Goal: Check status: Check status

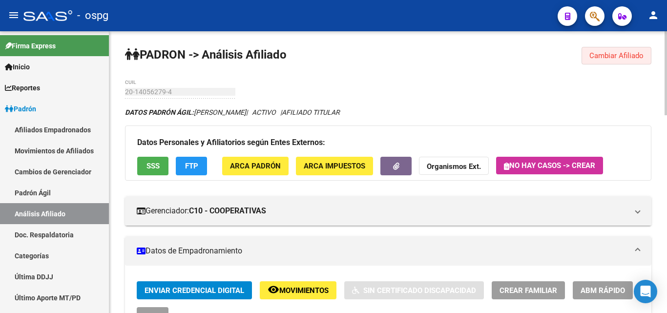
click at [597, 56] on span "Cambiar Afiliado" at bounding box center [617, 55] width 54 height 9
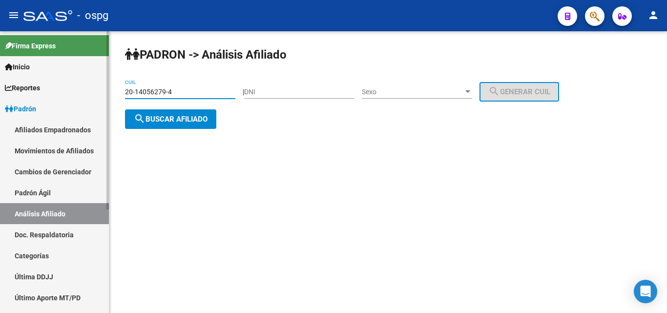
drag, startPoint x: 181, startPoint y: 95, endPoint x: 108, endPoint y: 85, distance: 74.0
click at [108, 85] on mat-sidenav-container "Firma Express Inicio Calendario SSS Instructivos Contacto OS Reportes Ingresos …" at bounding box center [333, 172] width 667 height 282
type input "20-26621471-6"
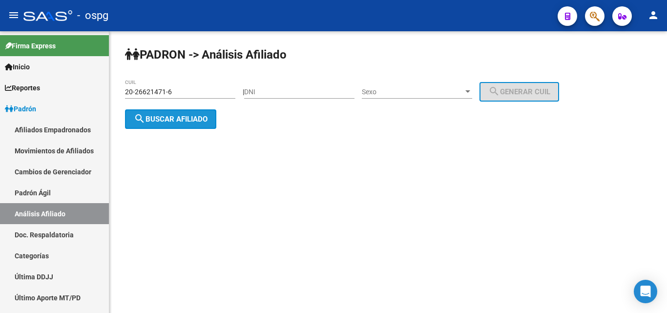
click at [186, 119] on span "search Buscar afiliado" at bounding box center [171, 119] width 74 height 9
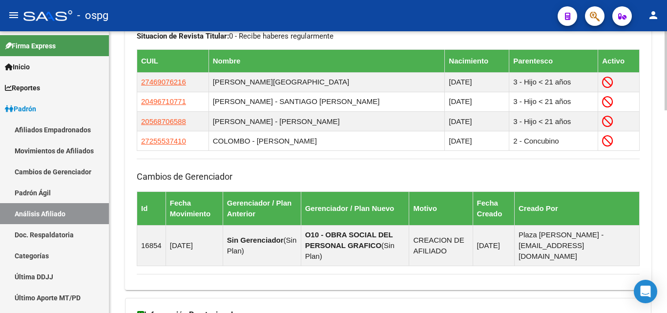
scroll to position [601, 0]
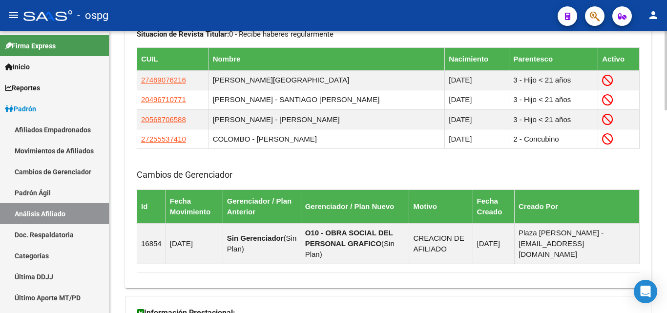
click at [667, 222] on div at bounding box center [666, 236] width 2 height 79
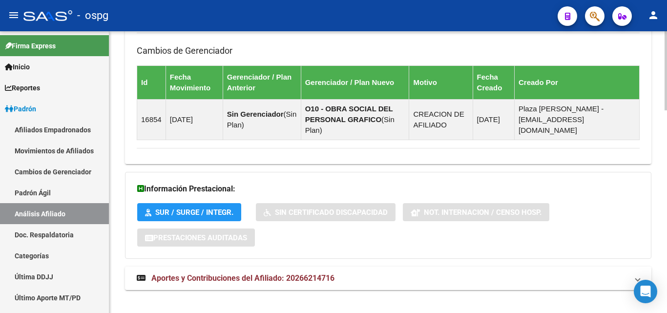
click at [667, 242] on div at bounding box center [666, 270] width 2 height 79
click at [271, 274] on span "Aportes y Contribuciones del Afiliado: 20266214716" at bounding box center [242, 278] width 183 height 9
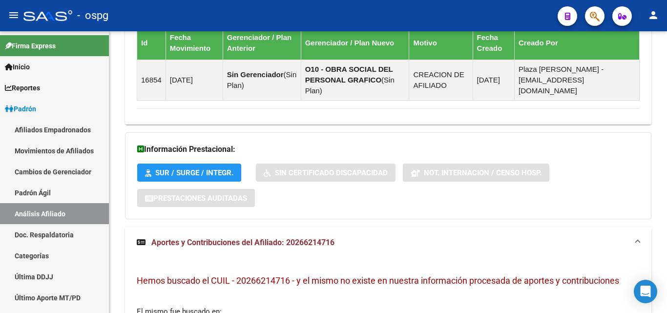
scroll to position [766, 0]
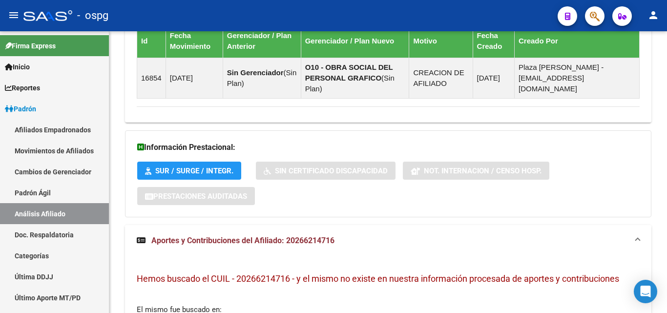
click at [667, 224] on div at bounding box center [666, 242] width 2 height 66
click at [324, 236] on span "Aportes y Contribuciones del Afiliado: 20266214716" at bounding box center [242, 240] width 183 height 9
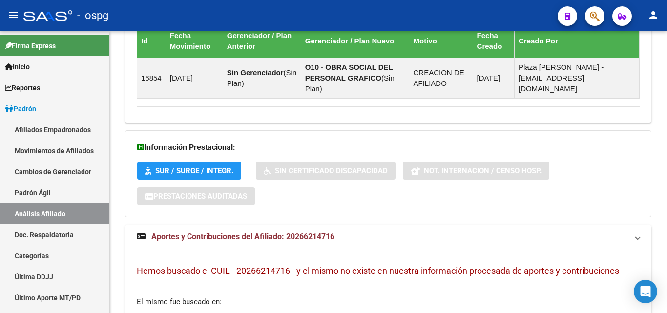
scroll to position [725, 0]
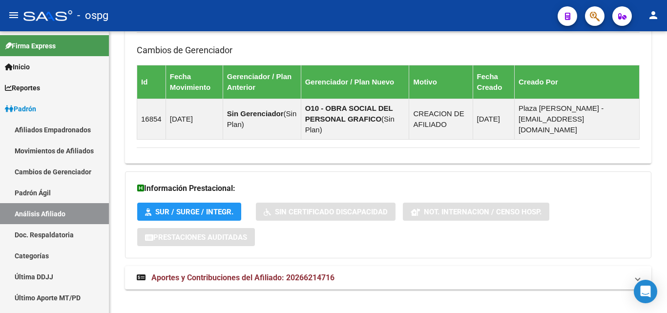
click at [667, 313] on html "menu - ospg person Firma Express Inicio Calendario SSS Instructivos Contacto OS…" at bounding box center [333, 156] width 667 height 313
click at [277, 273] on span "Aportes y Contribuciones del Afiliado: 20266214716" at bounding box center [242, 277] width 183 height 9
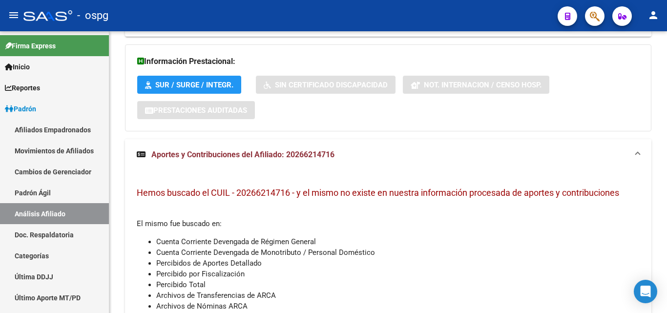
scroll to position [850, 0]
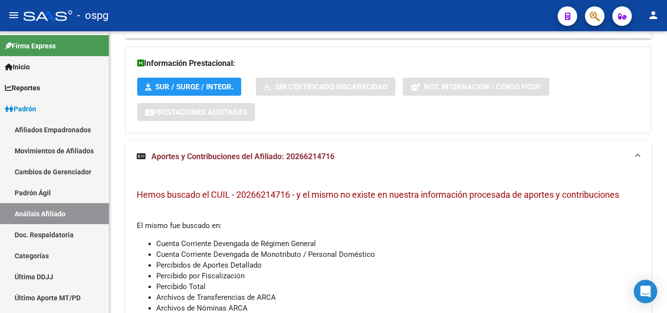
click at [667, 270] on div at bounding box center [666, 262] width 2 height 66
click at [468, 190] on span "Hemos buscado el CUIL - 20266214716 - y el mismo no existe en nuestra informaci…" at bounding box center [378, 195] width 483 height 10
click at [299, 152] on span "Aportes y Contribuciones del Afiliado: 20266214716" at bounding box center [242, 156] width 183 height 9
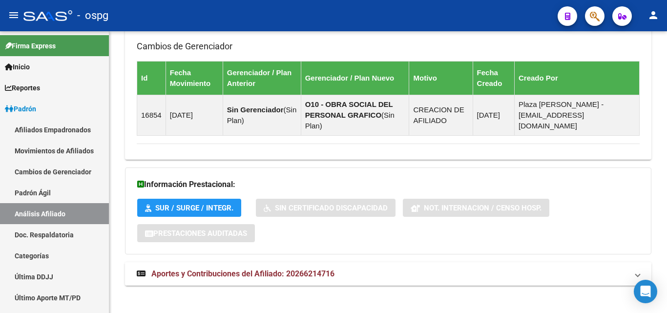
scroll to position [725, 0]
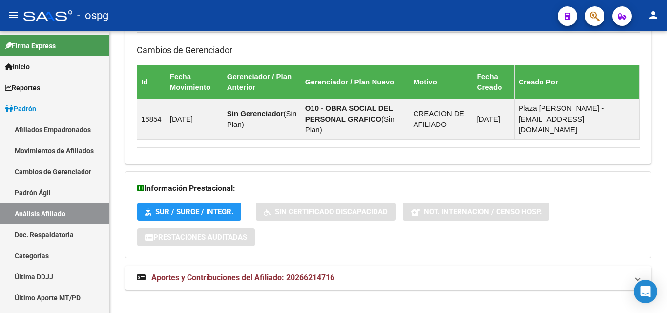
click at [667, 295] on div at bounding box center [666, 270] width 2 height 79
click at [319, 273] on span "Aportes y Contribuciones del Afiliado: 20266214716" at bounding box center [242, 277] width 183 height 9
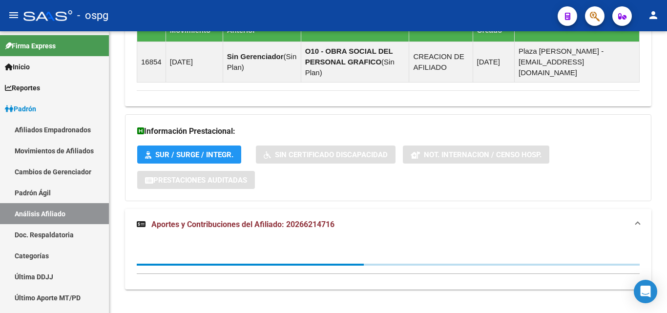
scroll to position [850, 0]
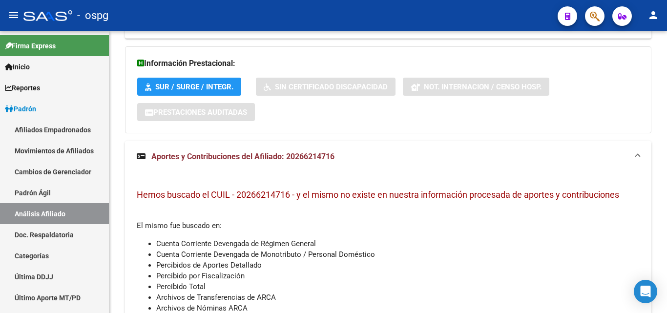
click at [640, 147] on mat-expansion-panel-header "Aportes y Contribuciones del Afiliado: 20266214716" at bounding box center [388, 156] width 527 height 31
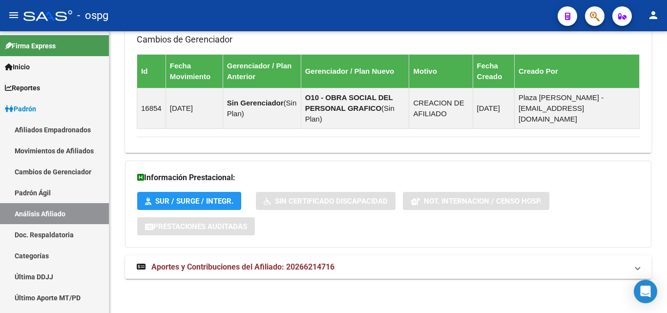
scroll to position [725, 0]
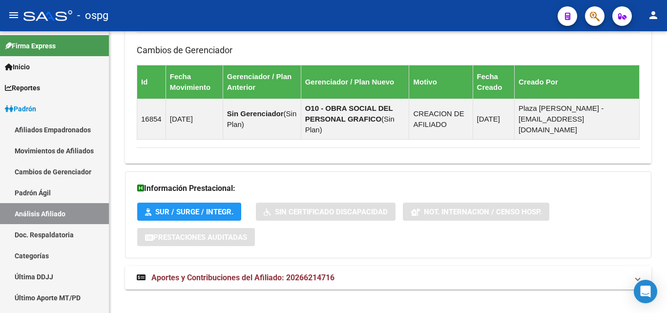
click at [270, 273] on span "Aportes y Contribuciones del Afiliado: 20266214716" at bounding box center [242, 277] width 183 height 9
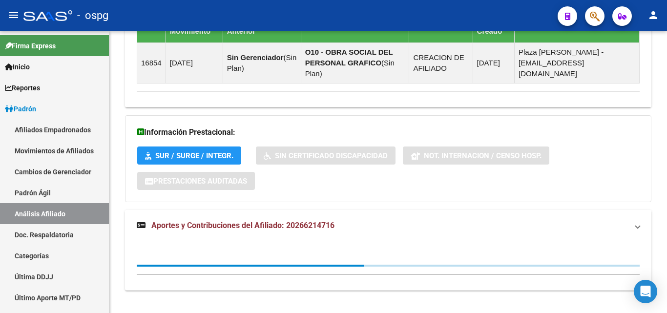
scroll to position [850, 0]
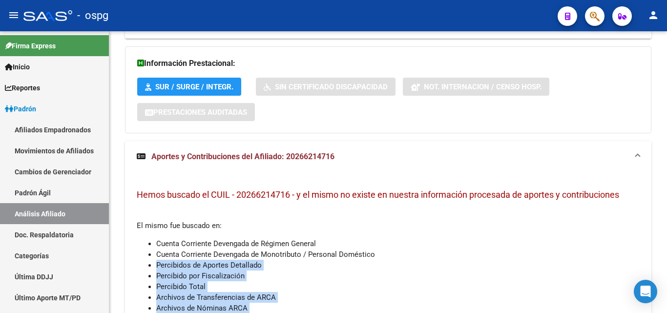
drag, startPoint x: 664, startPoint y: 246, endPoint x: 666, endPoint y: 203, distance: 43.5
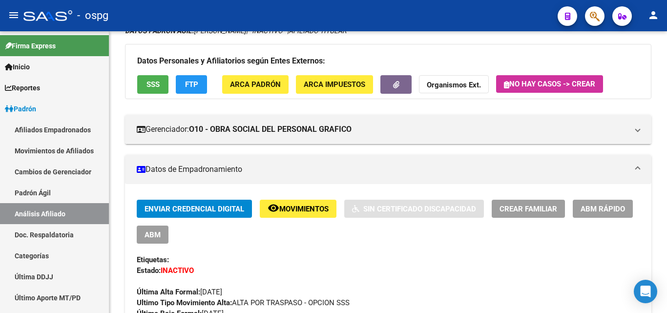
scroll to position [61, 0]
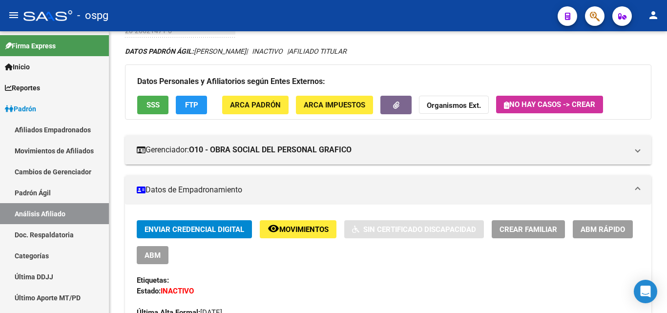
click at [667, 52] on div at bounding box center [666, 78] width 2 height 66
click at [194, 106] on span "FTP" at bounding box center [191, 105] width 13 height 9
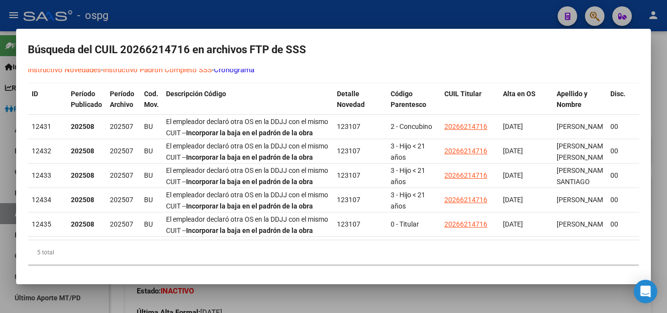
scroll to position [51, 0]
